Goal: Find specific page/section: Find specific page/section

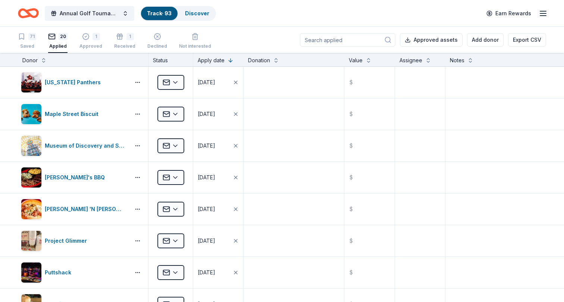
click at [35, 15] on icon "Home" at bounding box center [28, 13] width 21 height 18
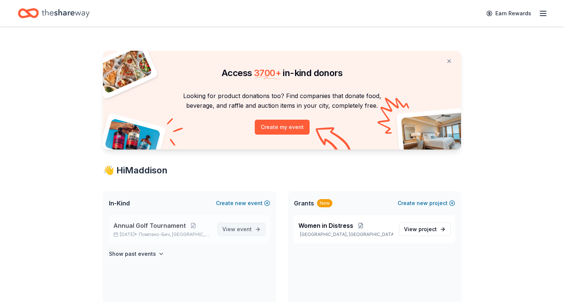
click at [229, 231] on span "View event" at bounding box center [236, 229] width 29 height 9
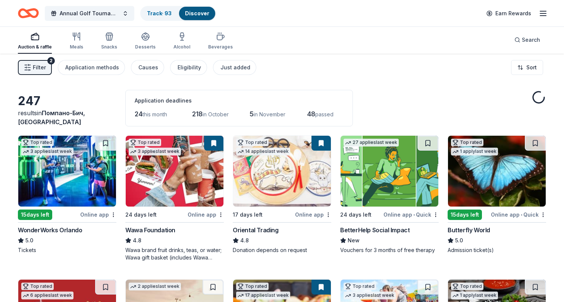
scroll to position [0, 0]
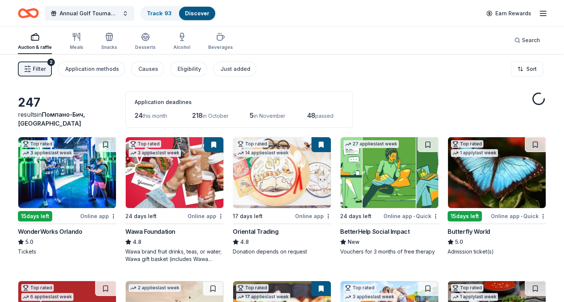
click at [37, 70] on span "Filter" at bounding box center [39, 69] width 13 height 9
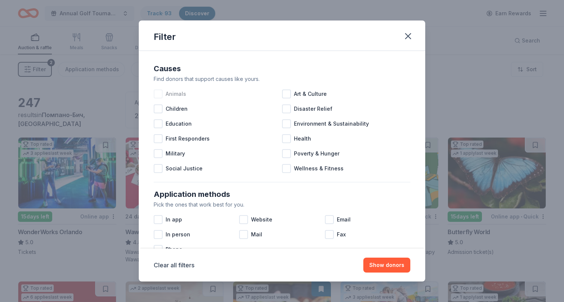
scroll to position [11, 0]
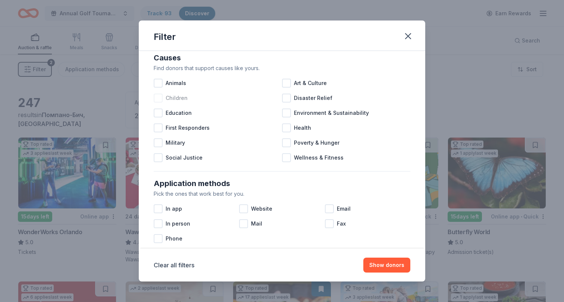
click at [159, 99] on div at bounding box center [158, 98] width 9 height 9
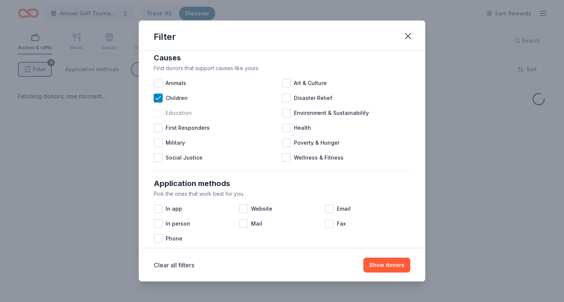
click at [160, 113] on div at bounding box center [158, 113] width 9 height 9
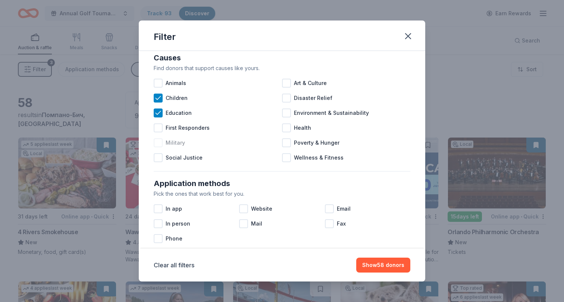
scroll to position [25, 0]
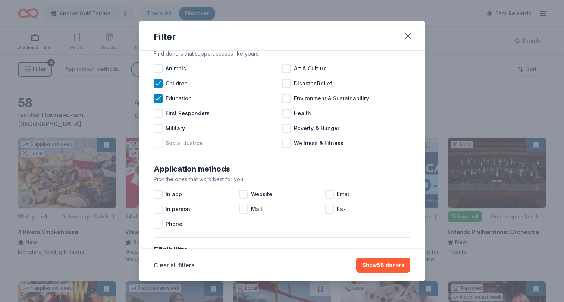
click at [158, 146] on div at bounding box center [158, 143] width 9 height 9
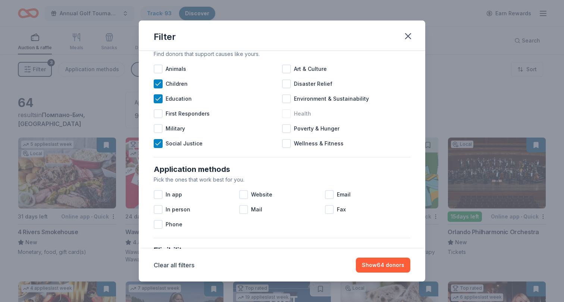
scroll to position [32, 0]
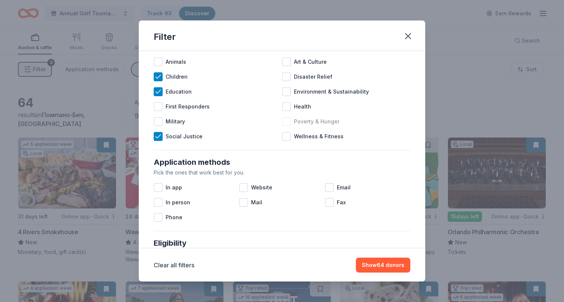
click at [290, 124] on div at bounding box center [286, 121] width 9 height 9
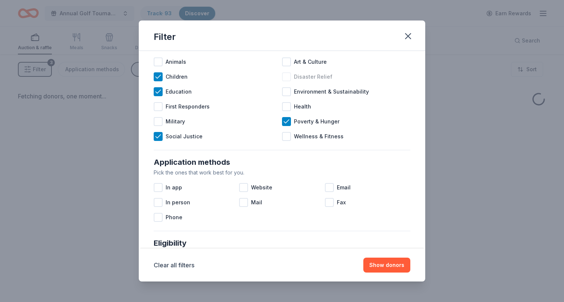
click at [287, 75] on div at bounding box center [286, 76] width 9 height 9
click at [379, 271] on button "Show donors" at bounding box center [386, 265] width 47 height 15
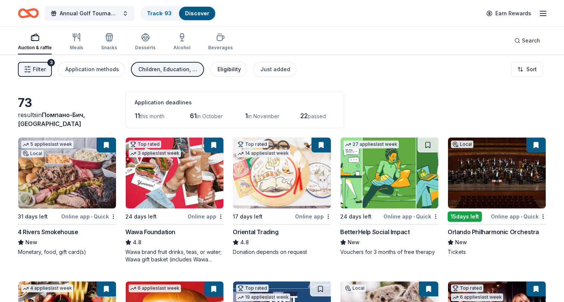
click at [218, 71] on div "Eligibility" at bounding box center [230, 69] width 24 height 9
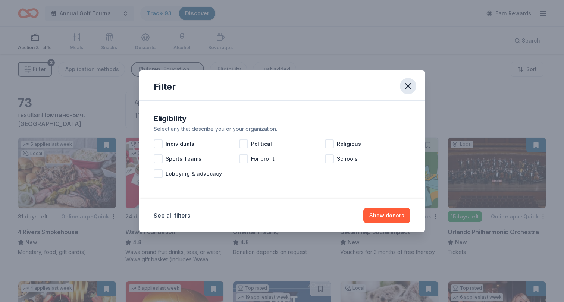
click at [410, 86] on icon "button" at bounding box center [408, 86] width 10 height 10
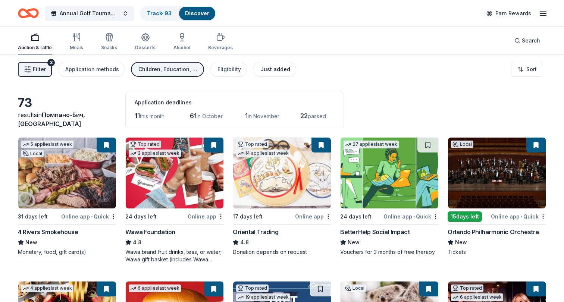
click at [271, 69] on div "Just added" at bounding box center [275, 69] width 30 height 9
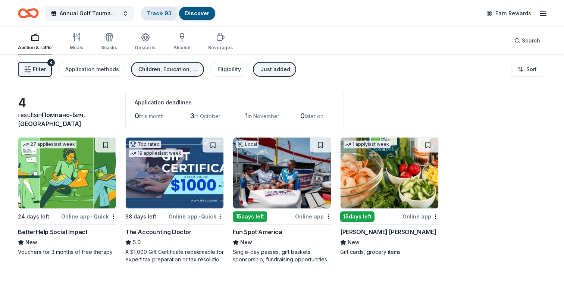
click at [161, 10] on link "Track · 93" at bounding box center [159, 13] width 25 height 6
click at [164, 8] on div "Track · 93" at bounding box center [159, 13] width 37 height 13
click at [160, 13] on link "Track · 93" at bounding box center [159, 13] width 25 height 6
click at [23, 13] on icon "Home" at bounding box center [28, 13] width 21 height 18
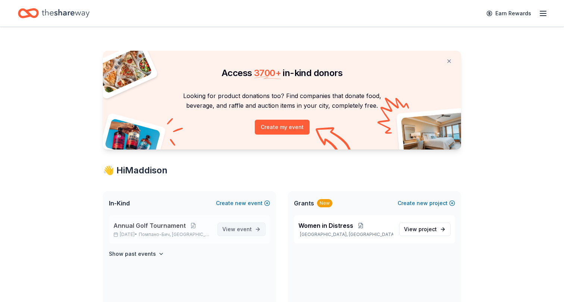
click at [229, 232] on span "View event" at bounding box center [236, 229] width 29 height 9
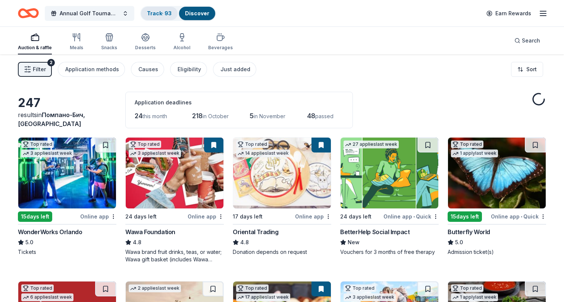
click at [160, 15] on link "Track · 93" at bounding box center [159, 13] width 25 height 6
